Goal: Task Accomplishment & Management: Manage account settings

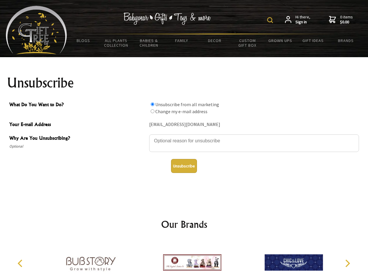
click at [271, 20] on img at bounding box center [270, 20] width 6 height 6
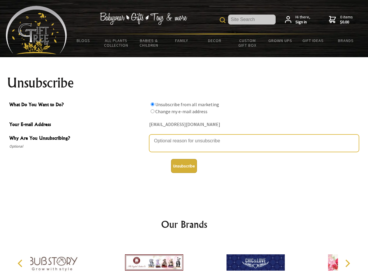
click at [184, 136] on textarea "Why Are You Unsubscribing?" at bounding box center [254, 142] width 210 height 17
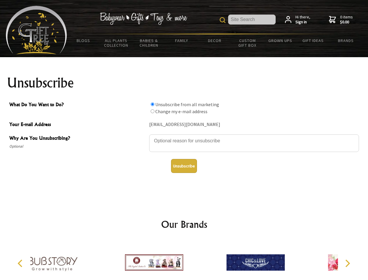
click at [152, 104] on input "What Do You Want to Do?" at bounding box center [153, 104] width 4 height 4
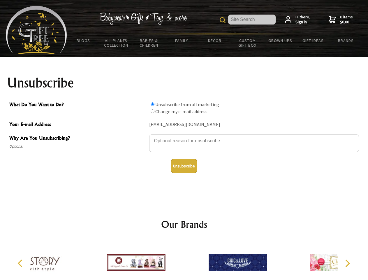
click at [152, 111] on input "What Do You Want to Do?" at bounding box center [153, 111] width 4 height 4
radio input "true"
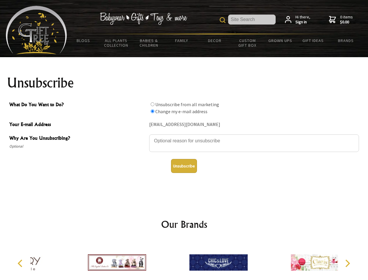
click at [184, 166] on button "Unsubscribe" at bounding box center [184, 166] width 26 height 14
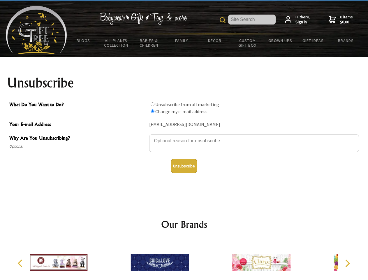
click at [21, 263] on icon "Previous" at bounding box center [21, 263] width 8 height 8
click at [347, 263] on icon "Next" at bounding box center [347, 263] width 8 height 8
